Goal: Information Seeking & Learning: Learn about a topic

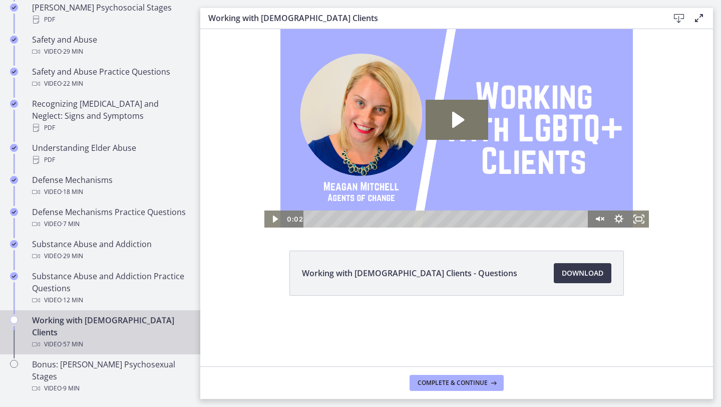
scroll to position [508, 0]
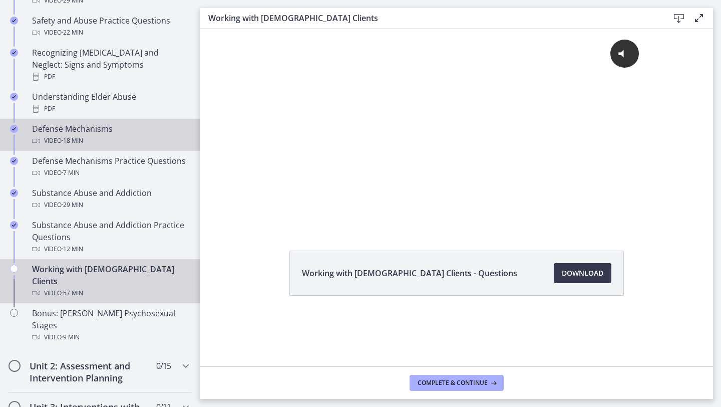
click at [141, 138] on link "Defense Mechanisms Video · 18 min" at bounding box center [100, 135] width 200 height 32
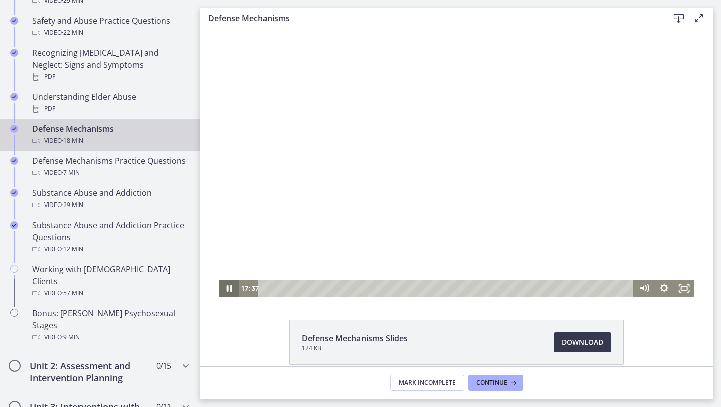
click at [229, 285] on icon "Pause" at bounding box center [229, 287] width 20 height 17
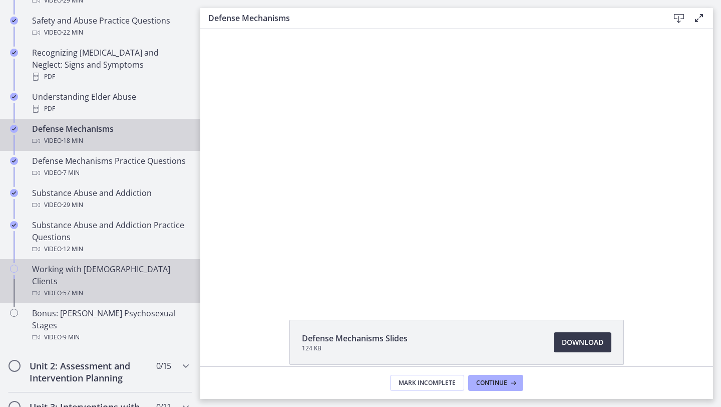
click at [117, 287] on div "Video · 57 min" at bounding box center [110, 293] width 156 height 12
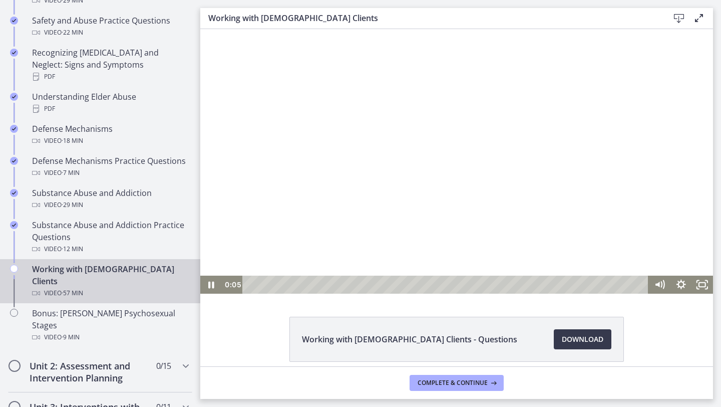
click at [272, 247] on div at bounding box center [456, 161] width 513 height 264
click at [405, 211] on div at bounding box center [456, 161] width 513 height 264
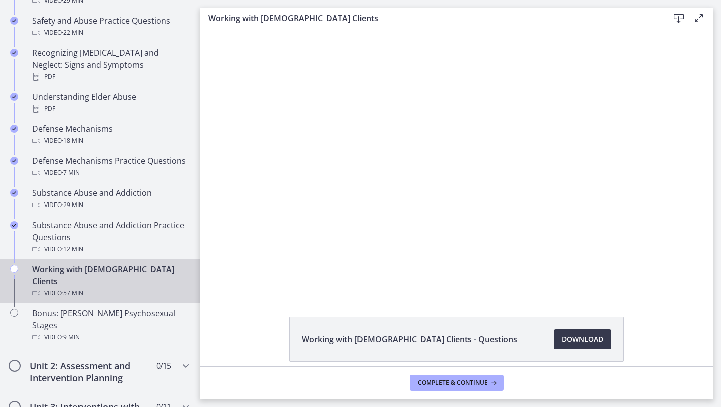
click at [405, 211] on div at bounding box center [456, 161] width 513 height 264
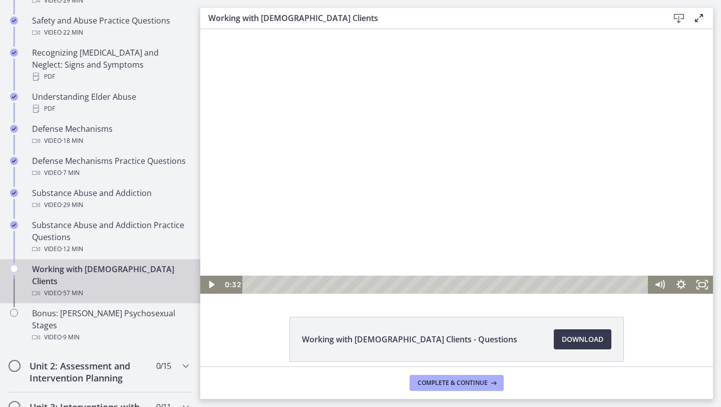
click at [405, 211] on div at bounding box center [456, 161] width 513 height 264
click at [208, 290] on icon "Pause" at bounding box center [211, 284] width 22 height 18
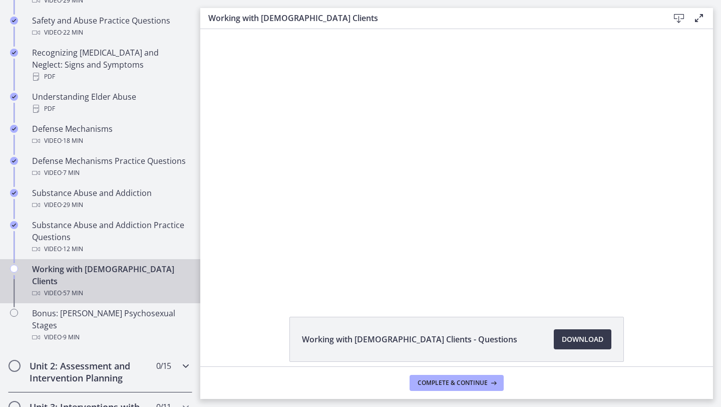
click at [189, 320] on icon "Chapters" at bounding box center [186, 366] width 12 height 12
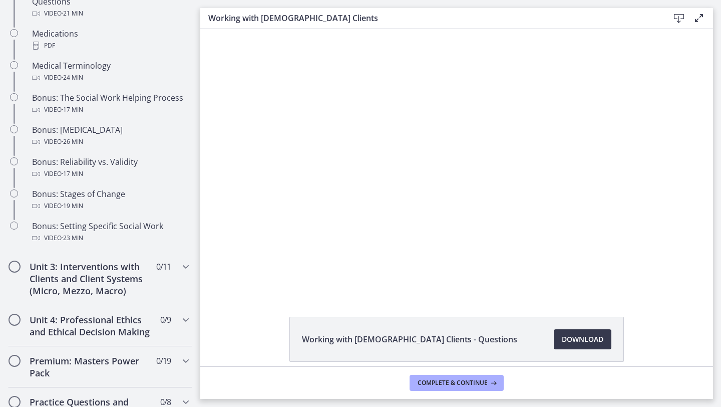
scroll to position [749, 0]
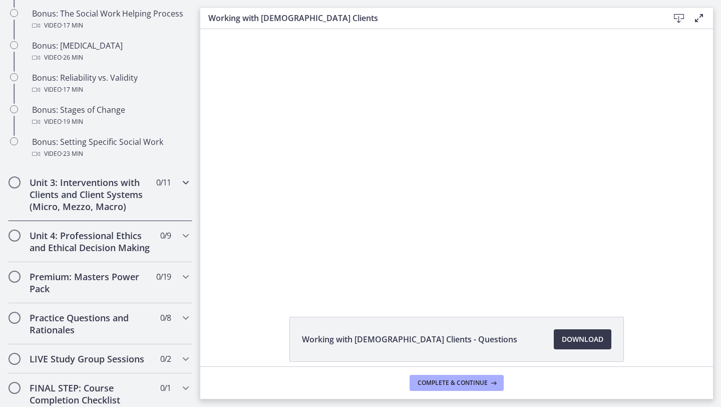
click at [167, 170] on div "Unit 3: Interventions with Clients and Client Systems (Micro, Mezzo, Macro) 0 /…" at bounding box center [100, 194] width 184 height 53
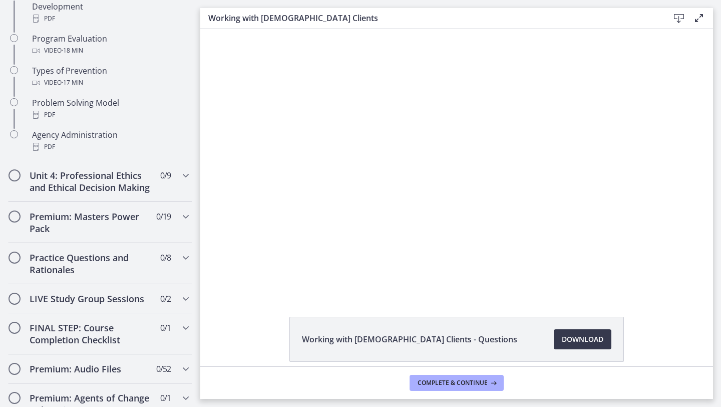
scroll to position [671, 0]
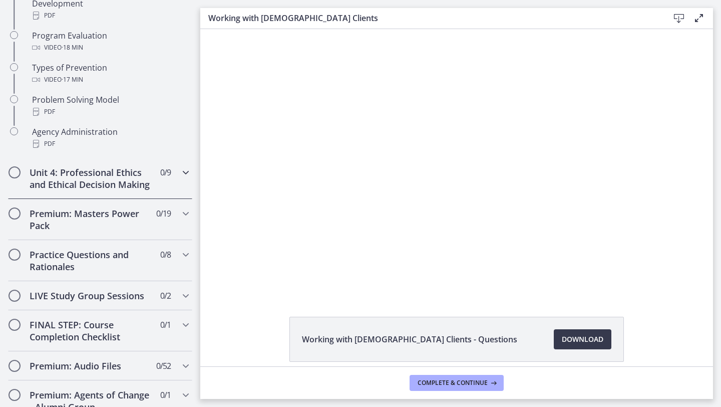
click at [154, 186] on div "Unit 4: Professional Ethics and Ethical Decision Making 0 / 9 Completed" at bounding box center [100, 178] width 184 height 41
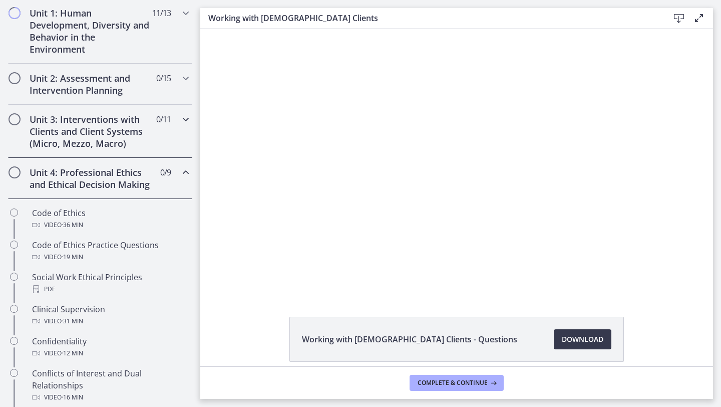
scroll to position [280, 0]
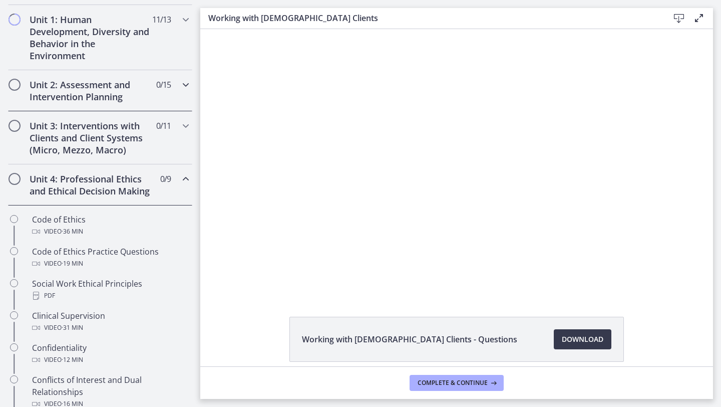
click at [163, 99] on div "Unit 2: Assessment and Intervention Planning 0 / 15 Completed" at bounding box center [100, 90] width 184 height 41
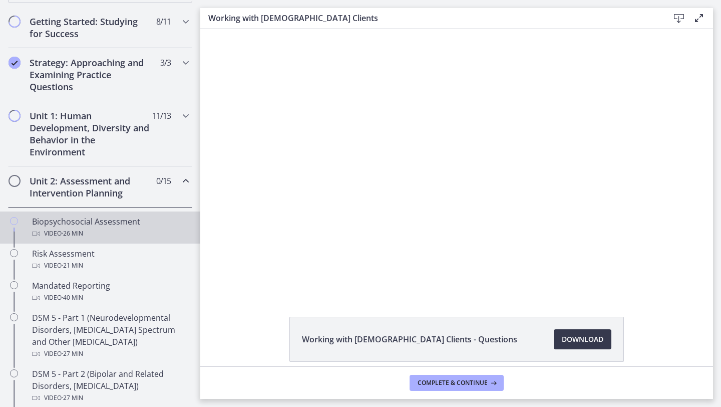
scroll to position [178, 0]
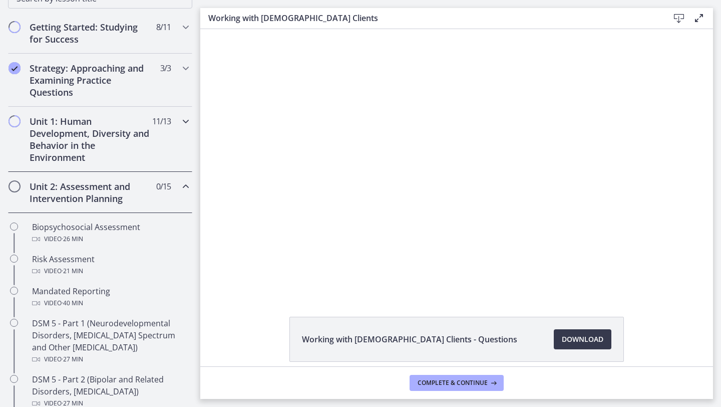
click at [126, 134] on h2 "Unit 1: Human Development, Diversity and Behavior in the Environment" at bounding box center [91, 139] width 122 height 48
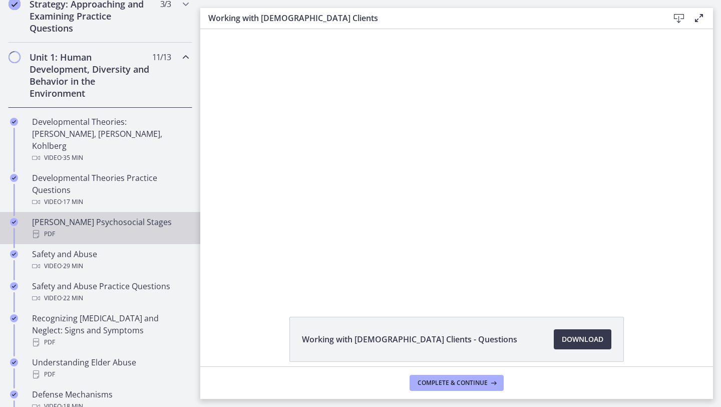
scroll to position [256, 0]
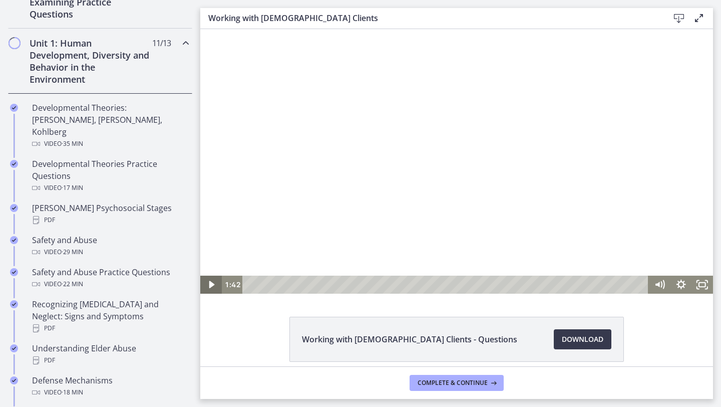
click at [213, 281] on icon "Play Video" at bounding box center [212, 284] width 22 height 18
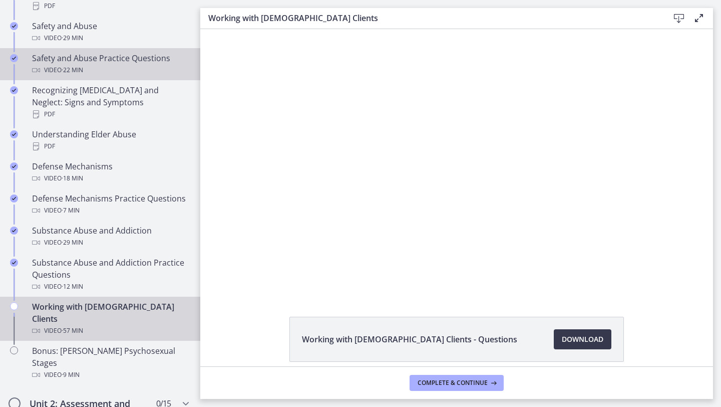
scroll to position [521, 0]
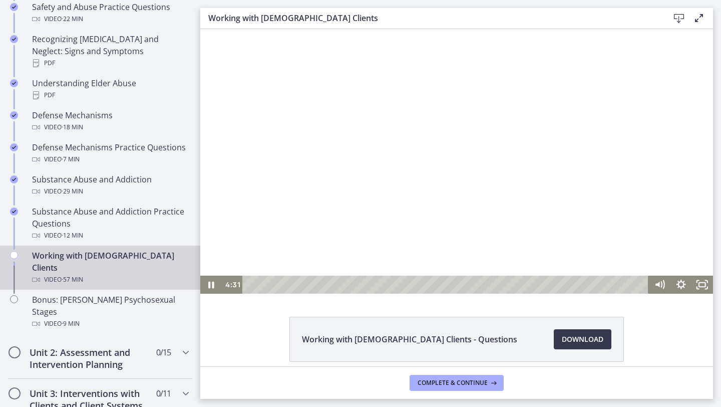
click at [454, 184] on div at bounding box center [456, 161] width 513 height 264
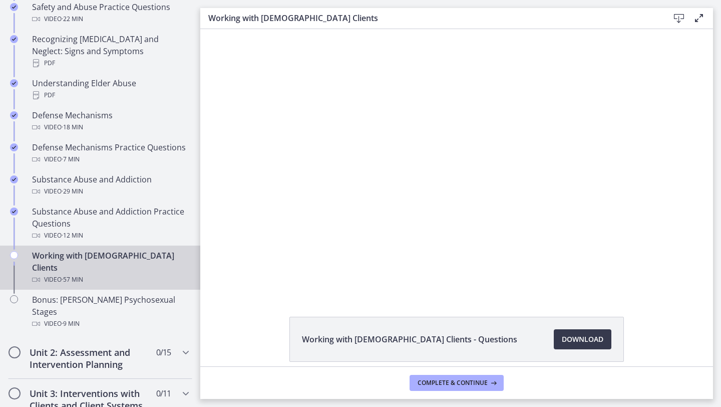
click at [454, 184] on div at bounding box center [456, 161] width 513 height 264
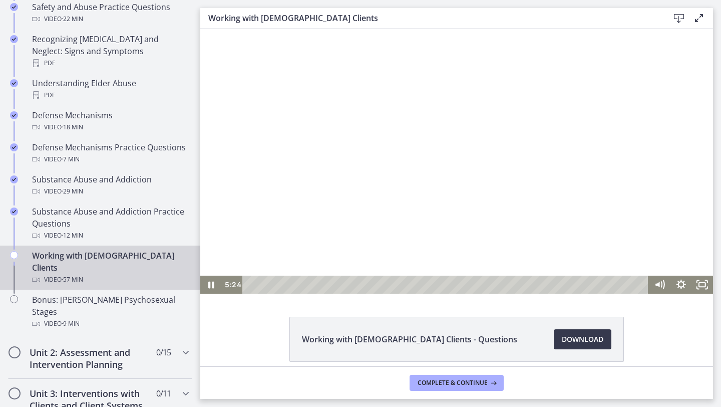
click at [489, 184] on div at bounding box center [456, 161] width 513 height 264
click at [491, 211] on div at bounding box center [456, 161] width 513 height 264
click at [476, 222] on div at bounding box center [456, 161] width 513 height 264
click at [491, 240] on div at bounding box center [456, 161] width 513 height 264
click at [571, 218] on div at bounding box center [456, 161] width 513 height 264
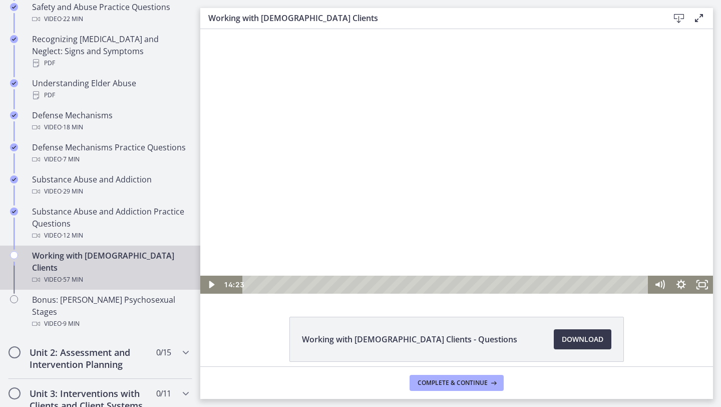
click at [594, 208] on div at bounding box center [456, 161] width 513 height 264
click at [547, 180] on div at bounding box center [456, 161] width 513 height 264
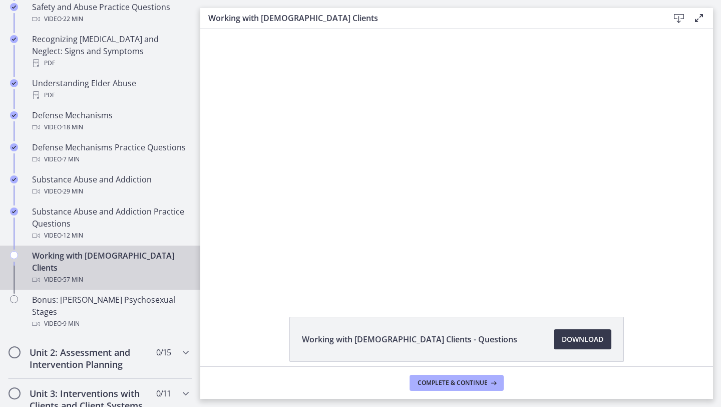
click at [547, 180] on div at bounding box center [456, 161] width 513 height 264
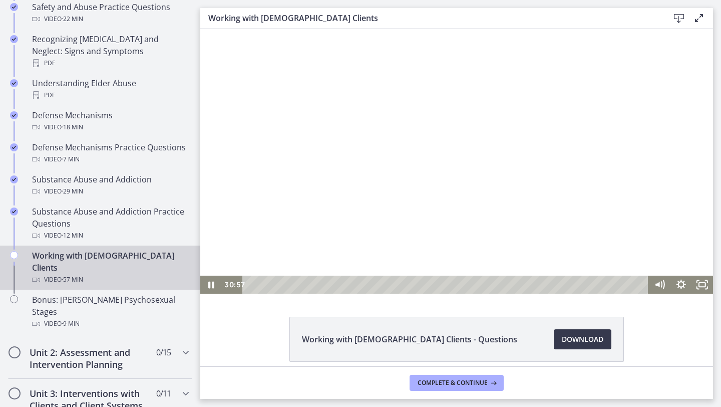
click at [538, 218] on div at bounding box center [456, 161] width 513 height 264
click at [525, 214] on div at bounding box center [456, 161] width 513 height 264
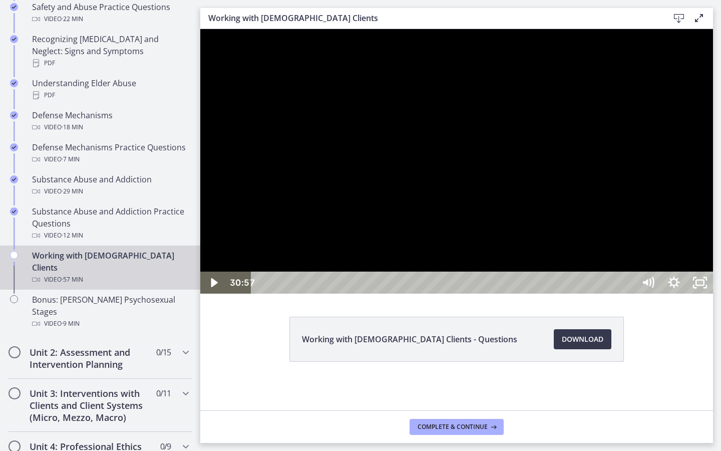
click at [711, 287] on div at bounding box center [456, 161] width 513 height 264
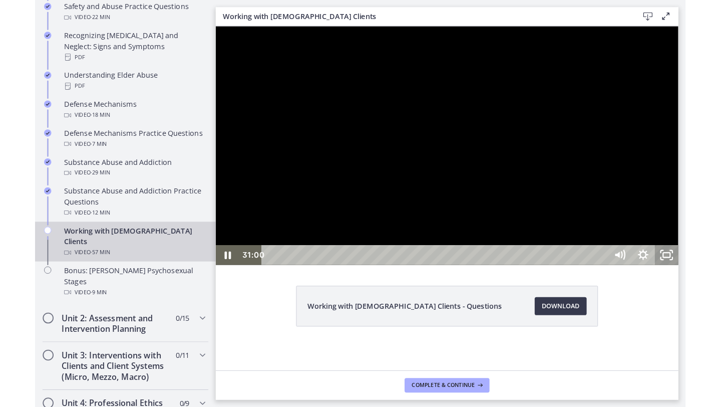
click at [711, 290] on icon "Unfullscreen" at bounding box center [716, 279] width 26 height 22
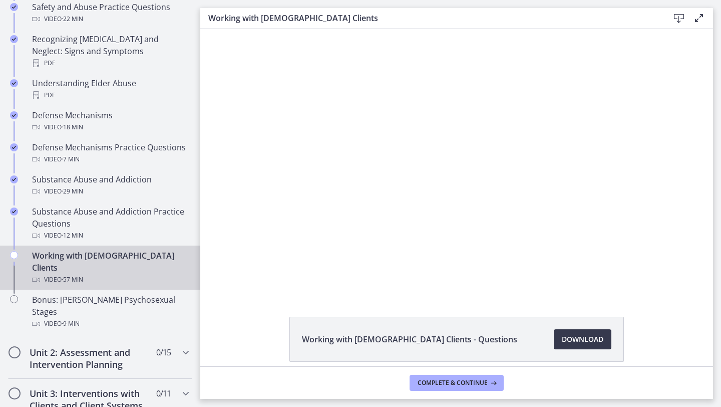
click at [702, 320] on main "Working with LGBTQ+ Clients Download Enable fullscreen Working with LGBTQ+ Clie…" at bounding box center [460, 203] width 521 height 407
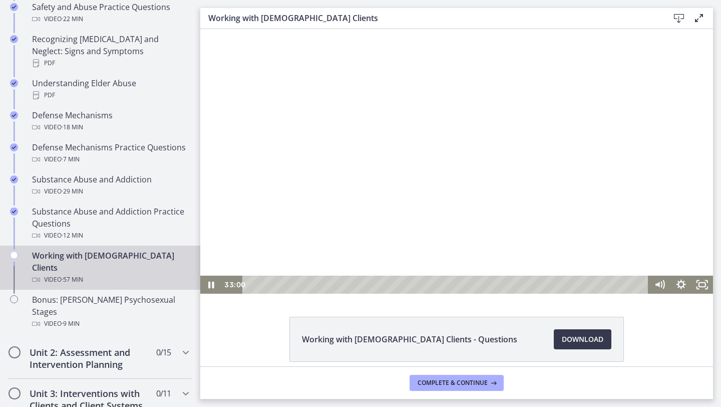
click at [516, 245] on div at bounding box center [456, 161] width 513 height 264
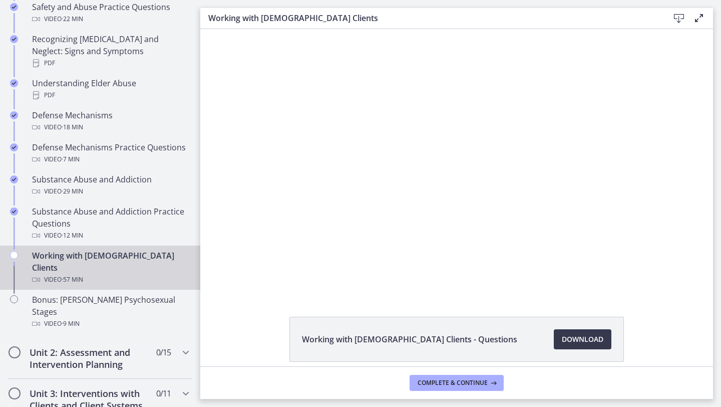
click at [516, 245] on div at bounding box center [456, 161] width 513 height 264
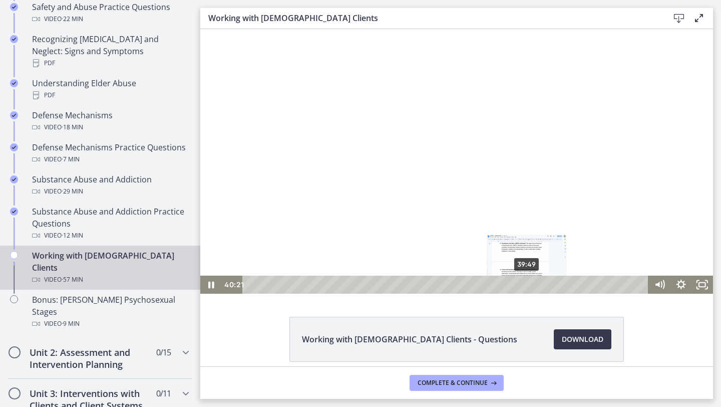
click at [527, 285] on div "Playbar" at bounding box center [530, 284] width 6 height 6
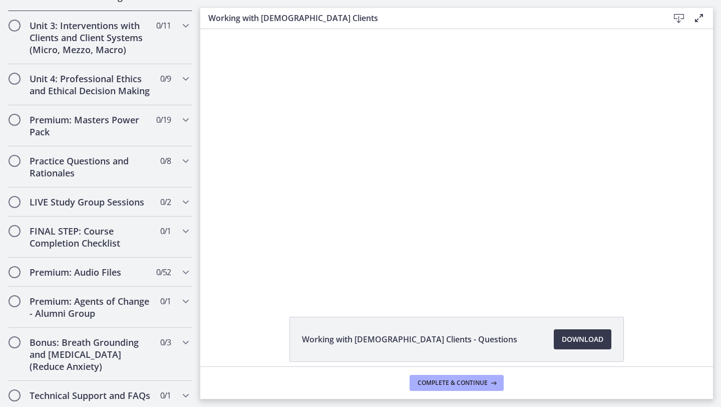
scroll to position [893, 0]
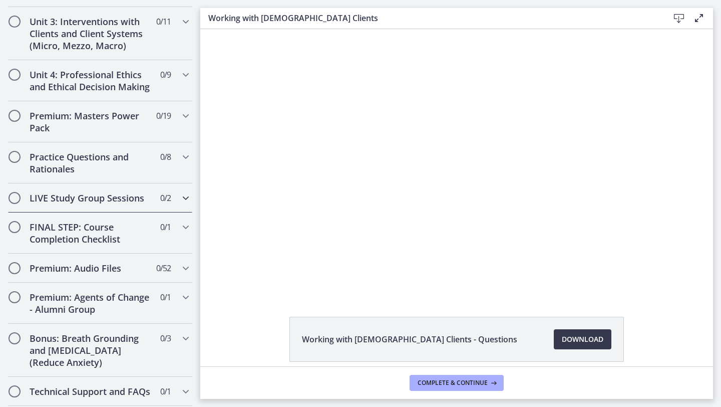
click at [177, 183] on div "LIVE Study Group Sessions 0 / 2 Completed" at bounding box center [100, 197] width 184 height 29
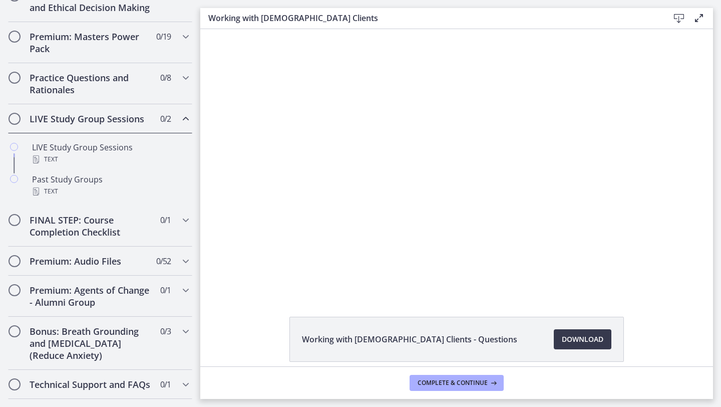
scroll to position [420, 0]
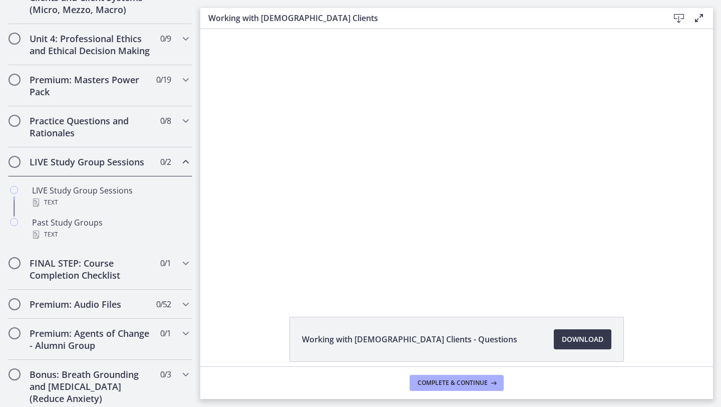
click at [177, 157] on div "LIVE Study Group Sessions 0 / 2 Completed" at bounding box center [100, 161] width 184 height 29
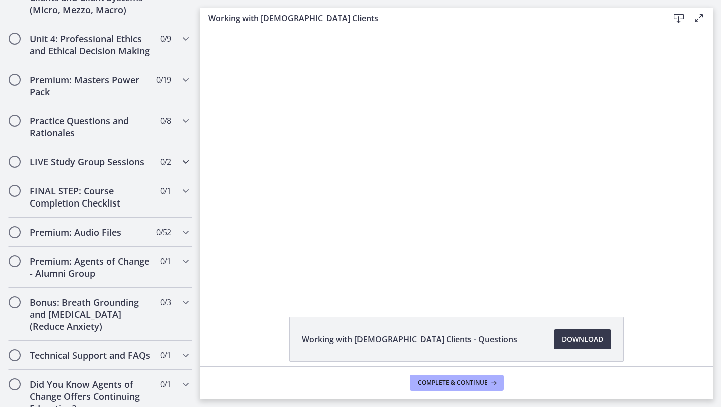
click at [185, 156] on icon "Chapters" at bounding box center [186, 162] width 12 height 12
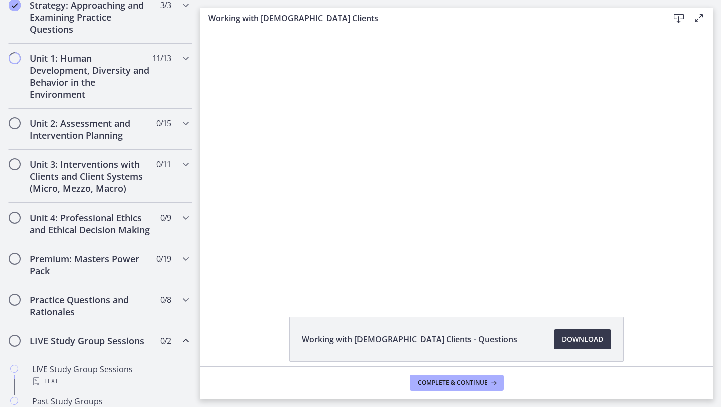
scroll to position [0, 0]
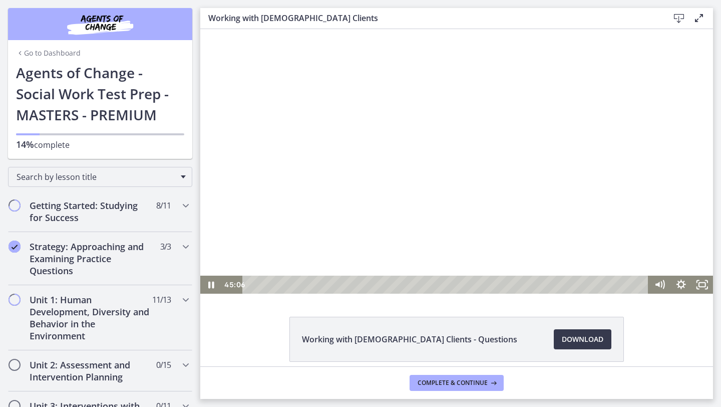
click at [318, 181] on div at bounding box center [456, 161] width 513 height 264
click at [296, 189] on div at bounding box center [456, 161] width 513 height 264
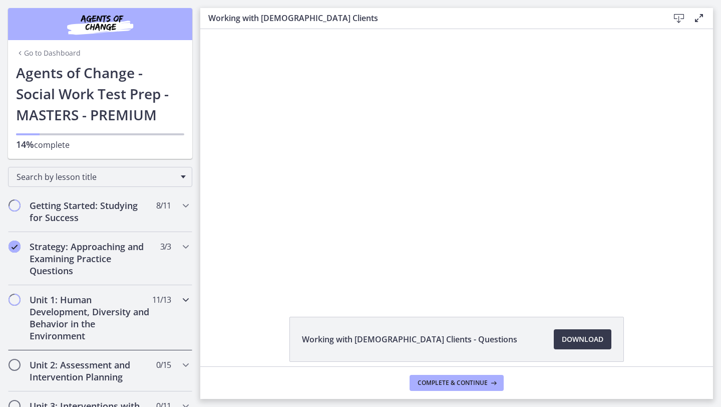
click at [177, 295] on div "Unit 1: Human Development, Diversity and Behavior in the Environment 11 / 13 Co…" at bounding box center [100, 317] width 184 height 65
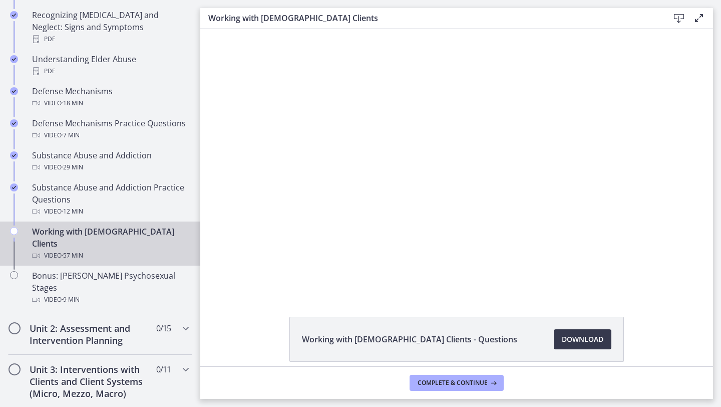
scroll to position [546, 0]
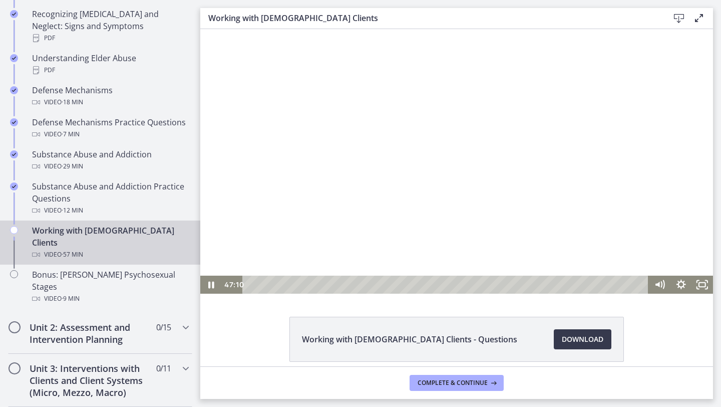
click at [550, 241] on div at bounding box center [456, 161] width 513 height 264
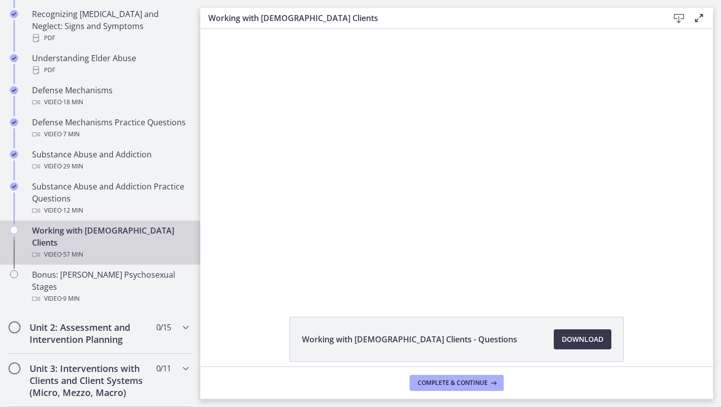
click at [550, 241] on div at bounding box center [456, 161] width 513 height 264
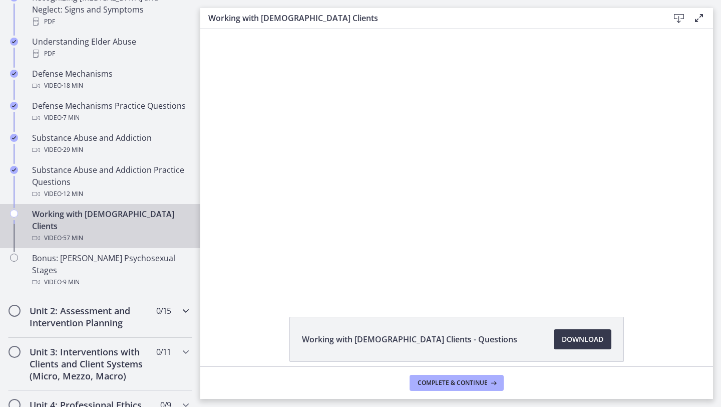
scroll to position [582, 0]
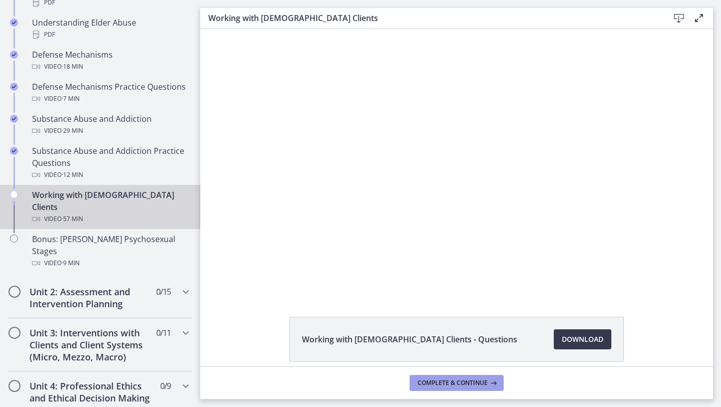
click at [484, 320] on span "Complete & continue" at bounding box center [453, 383] width 70 height 8
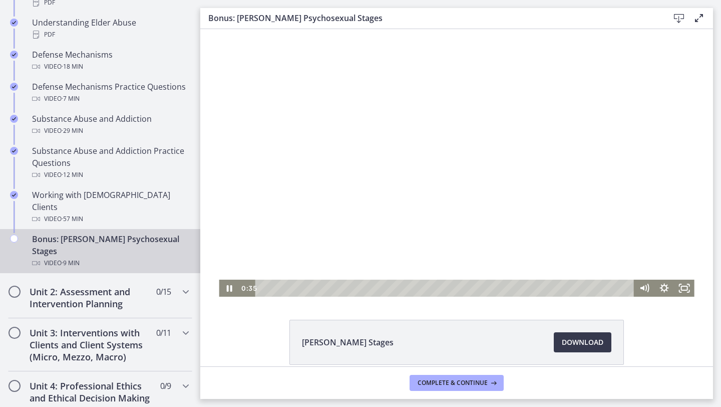
click at [679, 148] on div at bounding box center [456, 162] width 475 height 267
click at [549, 175] on div at bounding box center [456, 162] width 475 height 267
click at [573, 184] on div at bounding box center [456, 162] width 475 height 267
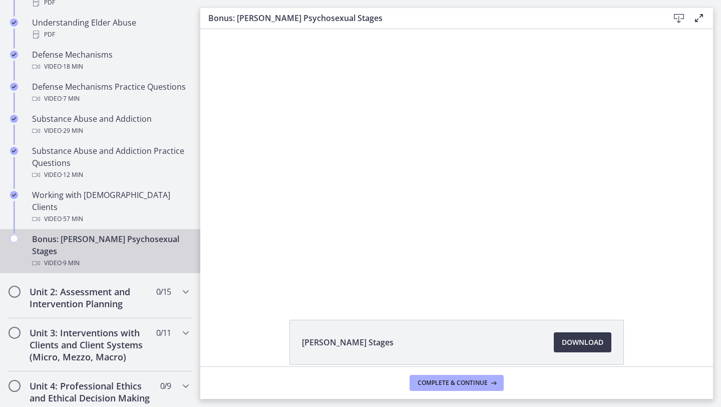
click at [573, 184] on div at bounding box center [456, 162] width 475 height 267
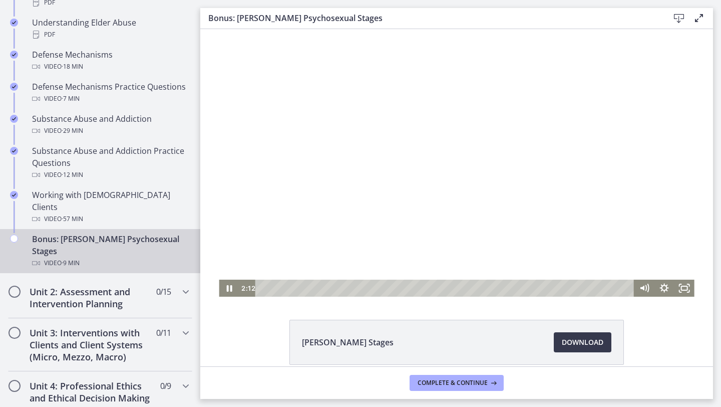
click at [574, 203] on div at bounding box center [456, 162] width 475 height 267
click at [365, 182] on div at bounding box center [456, 162] width 475 height 267
click at [486, 104] on div at bounding box center [456, 162] width 475 height 267
click at [490, 105] on div at bounding box center [456, 162] width 475 height 267
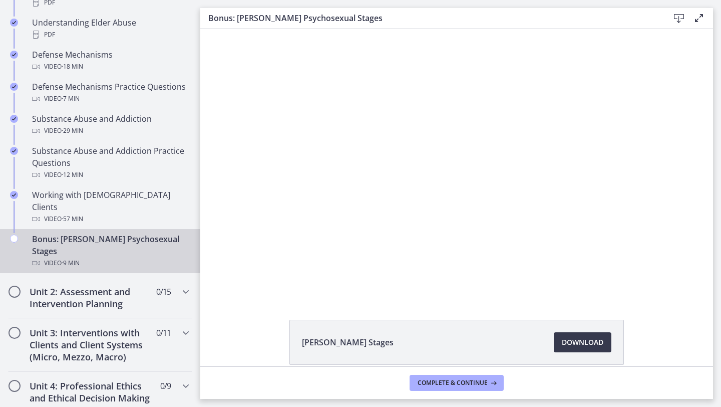
click at [503, 139] on div at bounding box center [456, 162] width 475 height 267
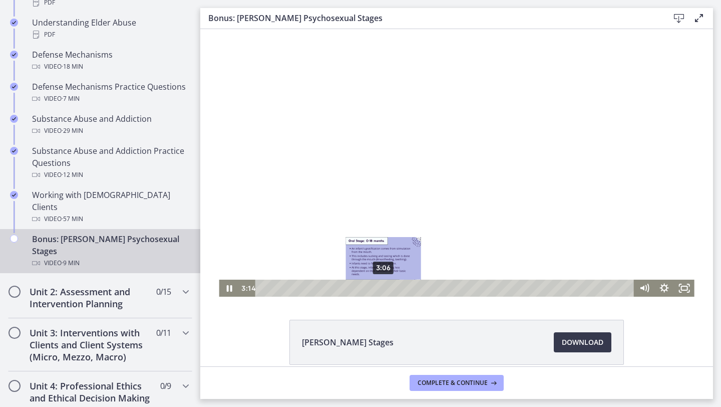
click at [384, 290] on div "3:06" at bounding box center [445, 287] width 367 height 17
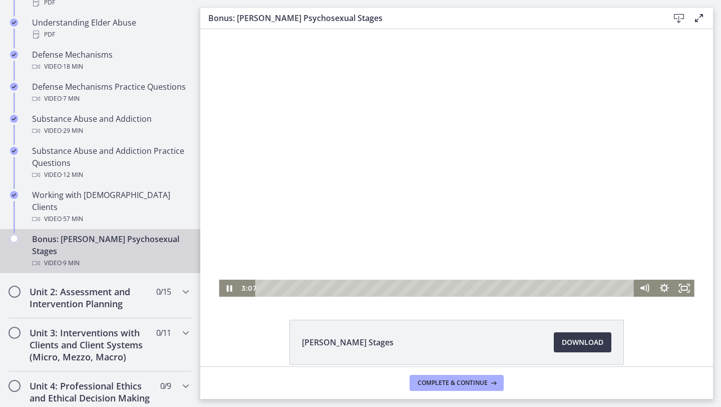
click at [451, 220] on div at bounding box center [456, 162] width 475 height 267
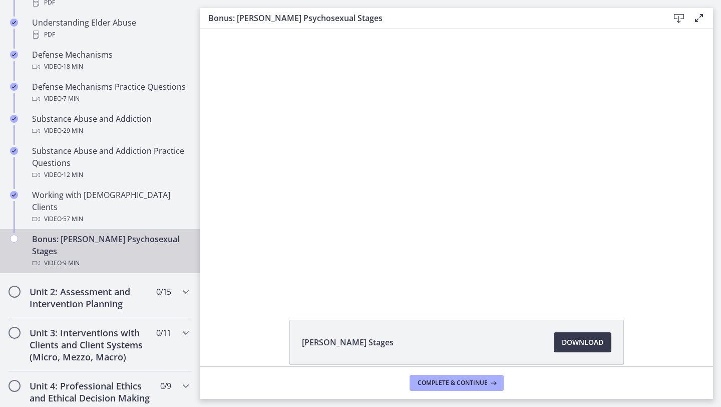
click at [451, 220] on div at bounding box center [456, 162] width 475 height 267
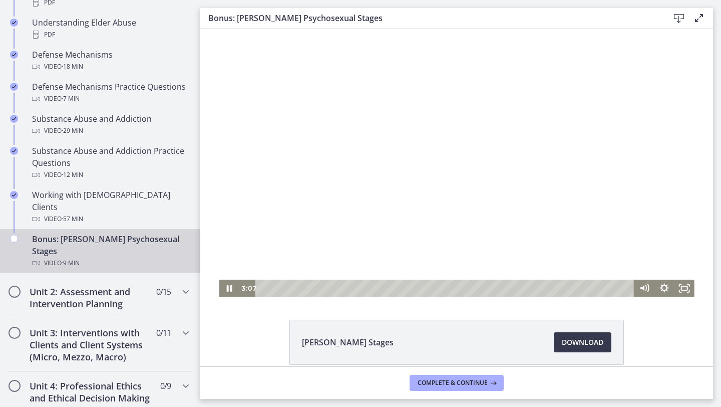
click at [451, 220] on div at bounding box center [456, 162] width 475 height 267
click at [451, 217] on div at bounding box center [456, 162] width 475 height 267
click at [491, 173] on div at bounding box center [456, 162] width 475 height 267
drag, startPoint x: 492, startPoint y: 172, endPoint x: 504, endPoint y: 211, distance: 40.7
click at [504, 210] on div at bounding box center [456, 162] width 475 height 267
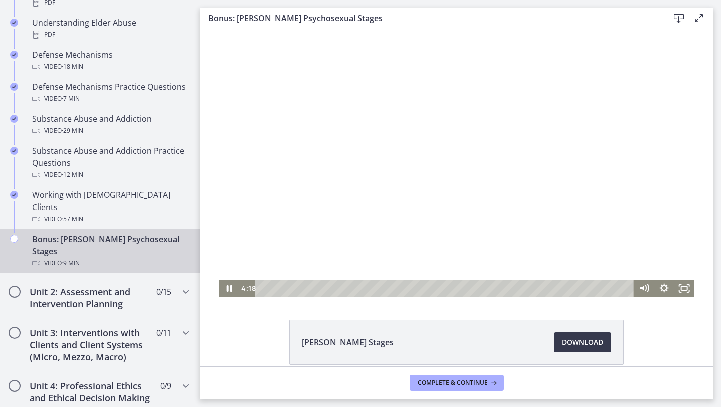
click at [504, 212] on div at bounding box center [456, 162] width 475 height 267
click at [454, 210] on div at bounding box center [456, 162] width 475 height 267
click at [337, 200] on div at bounding box center [456, 162] width 475 height 267
click at [383, 159] on div at bounding box center [456, 162] width 475 height 267
click at [392, 126] on div at bounding box center [456, 162] width 475 height 267
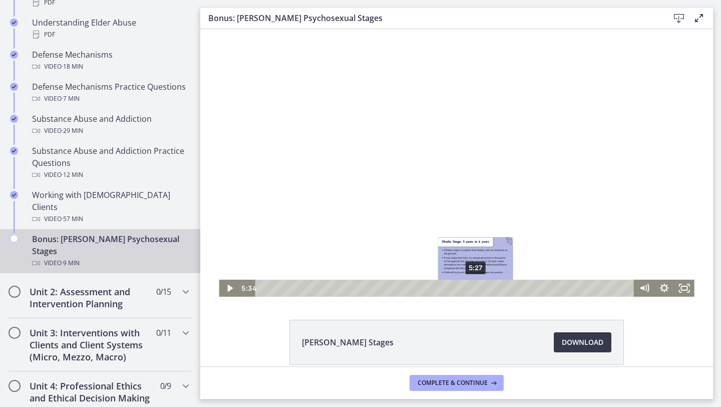
click at [476, 288] on div "5:27" at bounding box center [445, 287] width 367 height 17
click at [496, 236] on div at bounding box center [456, 162] width 475 height 267
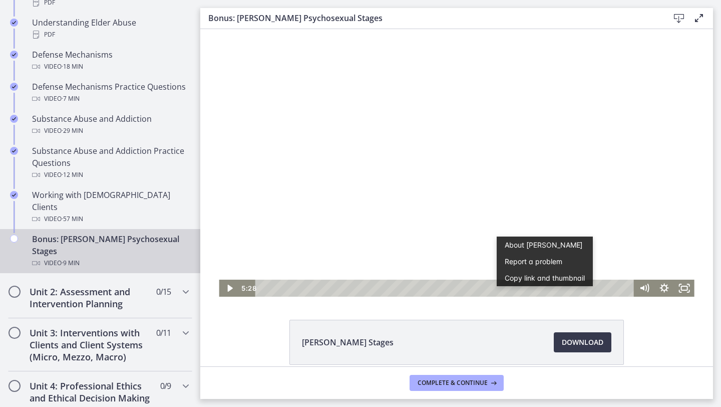
click at [619, 175] on div at bounding box center [456, 162] width 475 height 267
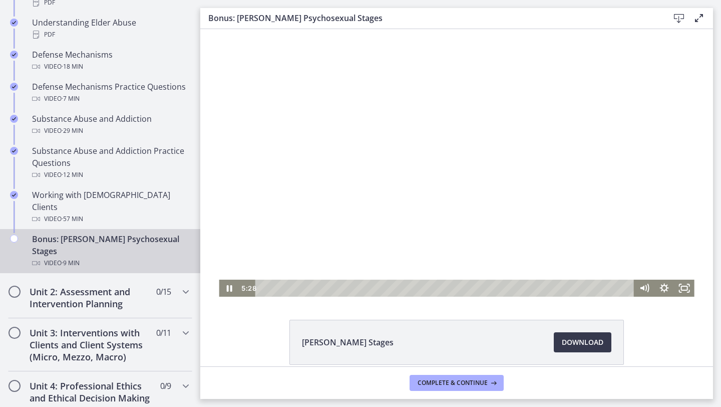
click at [619, 175] on div at bounding box center [456, 162] width 475 height 267
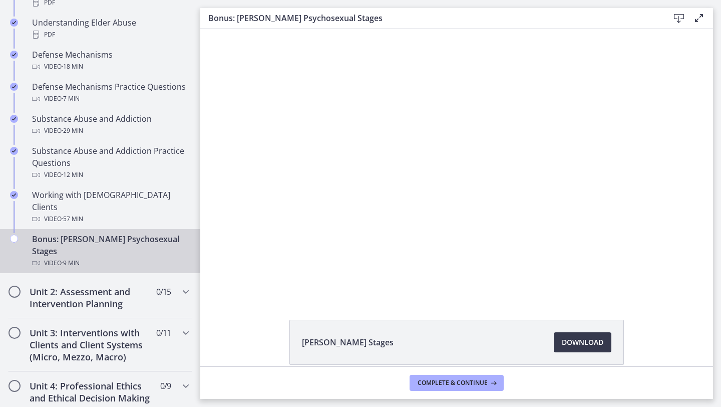
click at [619, 175] on div at bounding box center [456, 162] width 475 height 267
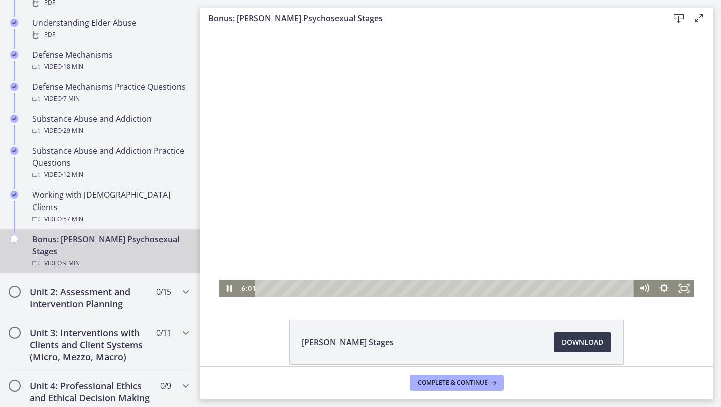
click at [591, 110] on div at bounding box center [456, 162] width 475 height 267
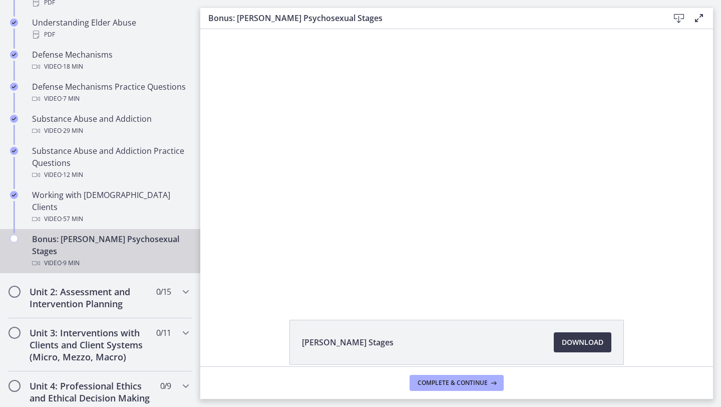
click at [591, 110] on div at bounding box center [456, 162] width 475 height 267
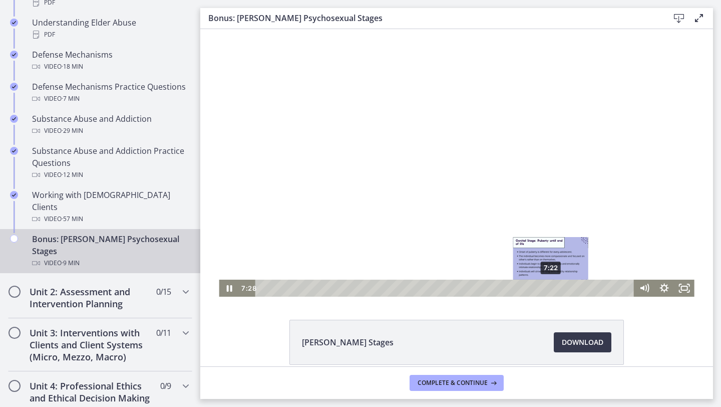
click at [551, 289] on div "7:22" at bounding box center [445, 287] width 367 height 17
click at [609, 199] on div at bounding box center [456, 162] width 475 height 267
click at [641, 155] on div at bounding box center [456, 162] width 475 height 267
click at [485, 169] on div at bounding box center [456, 162] width 475 height 267
click at [474, 139] on div at bounding box center [456, 162] width 475 height 267
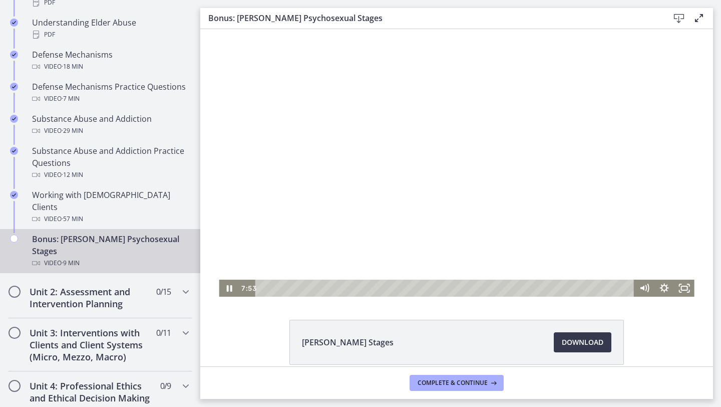
click at [474, 139] on div at bounding box center [456, 162] width 475 height 267
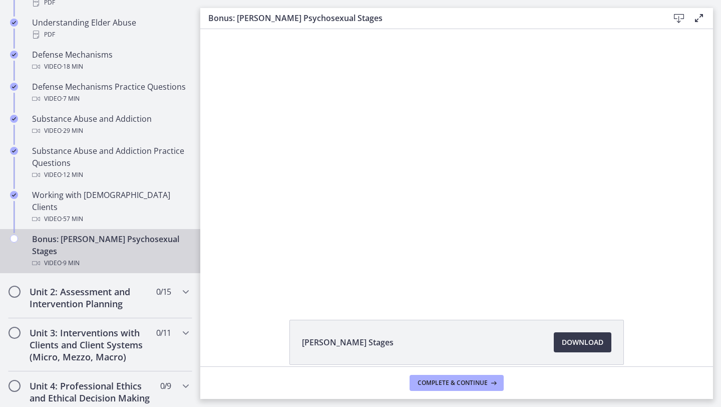
click at [494, 128] on div at bounding box center [456, 162] width 475 height 267
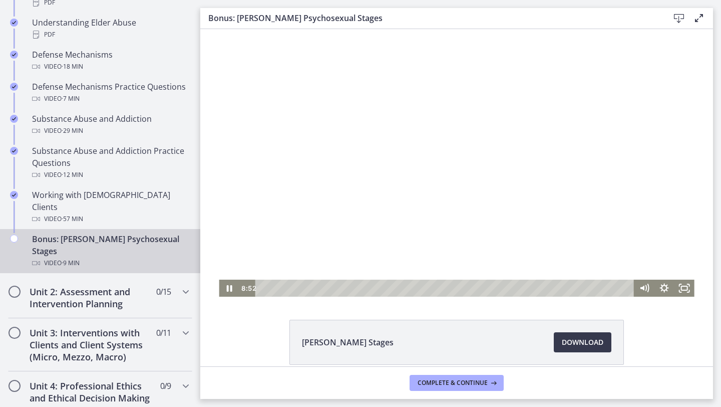
click at [552, 180] on div at bounding box center [456, 162] width 475 height 267
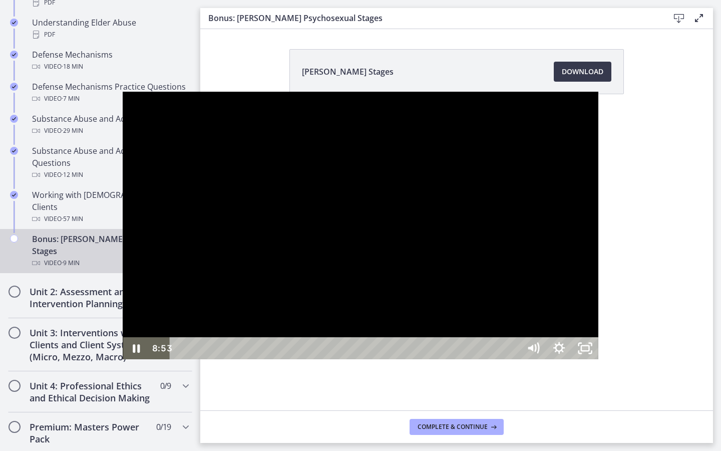
click at [552, 224] on div at bounding box center [360, 225] width 475 height 267
click at [592, 320] on icon "Unfullscreen" at bounding box center [590, 344] width 3 height 3
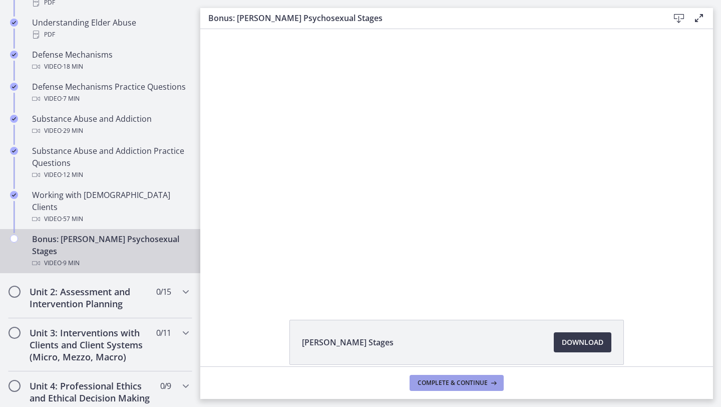
click at [450, 320] on span "Complete & continue" at bounding box center [453, 383] width 70 height 8
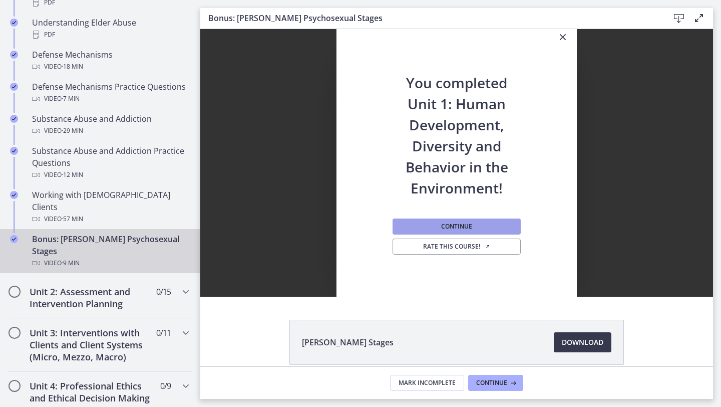
click at [446, 226] on span "Continue" at bounding box center [456, 226] width 31 height 8
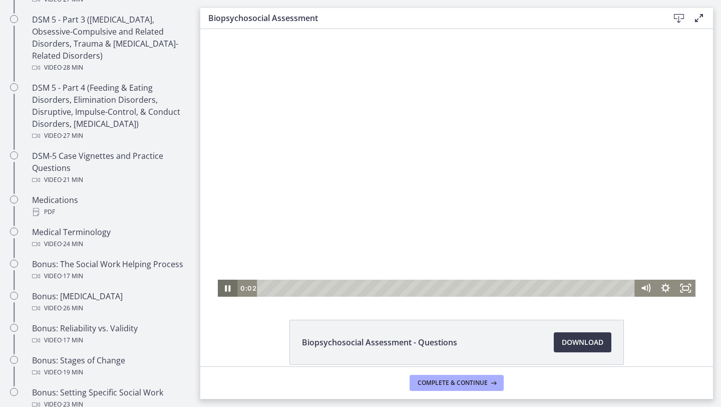
click at [228, 291] on icon "Pause" at bounding box center [228, 287] width 20 height 17
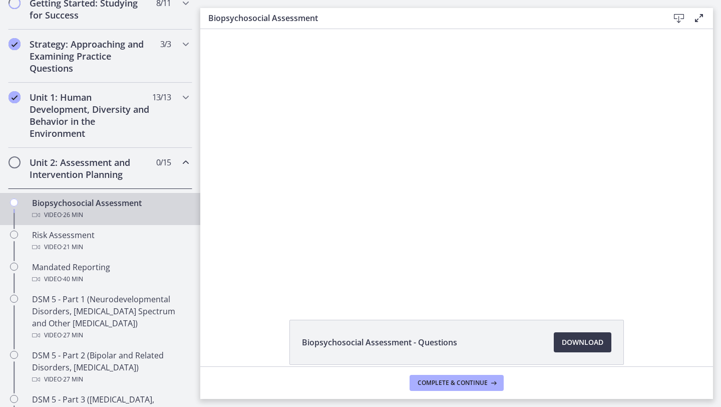
scroll to position [201, 0]
